Goal: Ask a question

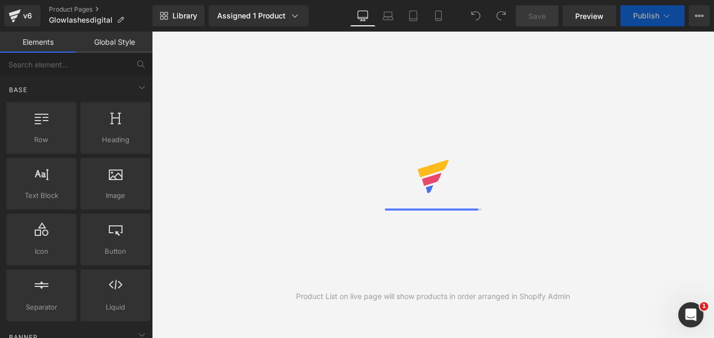
click at [475, 196] on div at bounding box center [433, 184] width 97 height 51
click at [442, 180] on icon at bounding box center [433, 176] width 34 height 34
click at [439, 12] on icon at bounding box center [438, 16] width 11 height 11
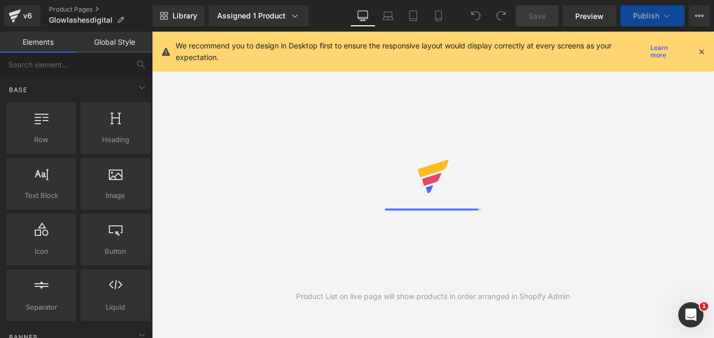
click at [698, 51] on icon at bounding box center [701, 51] width 9 height 9
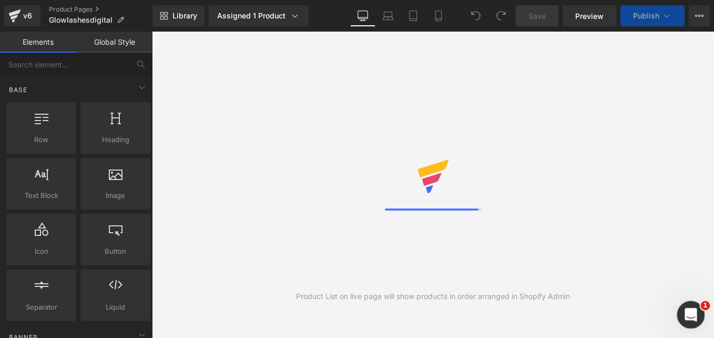
click at [691, 312] on icon "Abrir Intercom Messenger" at bounding box center [689, 312] width 17 height 17
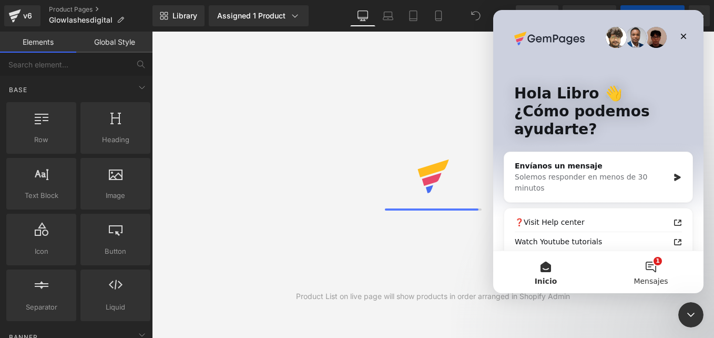
click at [659, 274] on button "1 Mensajes" at bounding box center [650, 272] width 105 height 42
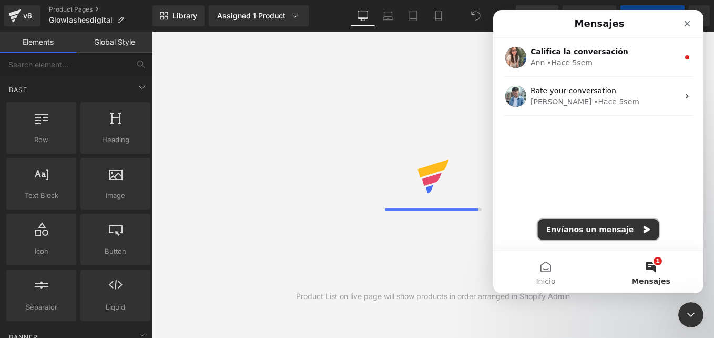
click at [613, 222] on button "Envíanos un mensaje" at bounding box center [598, 229] width 121 height 21
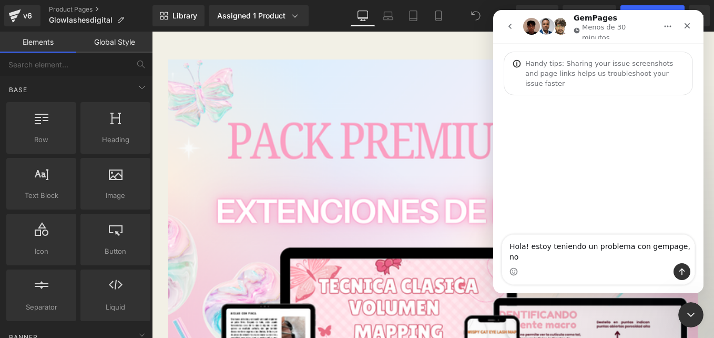
type textarea "Hola! estoy teniendo un problema con gempage, no"
